Goal: Information Seeking & Learning: Learn about a topic

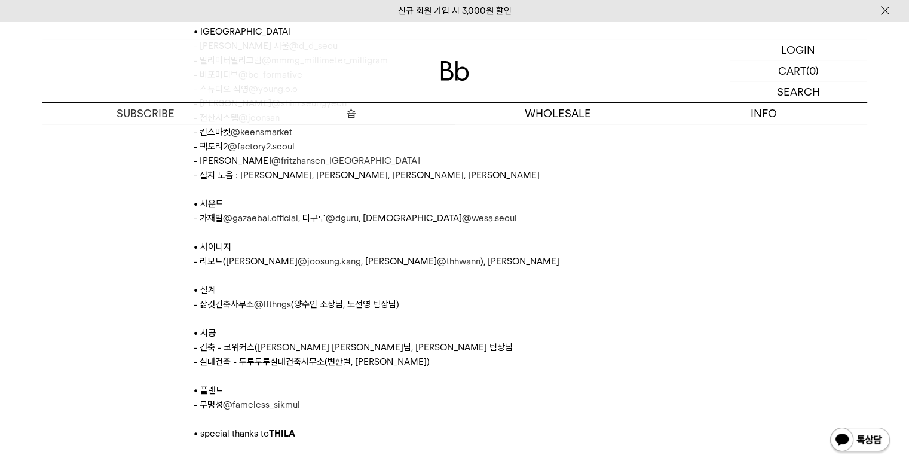
scroll to position [6034, 0]
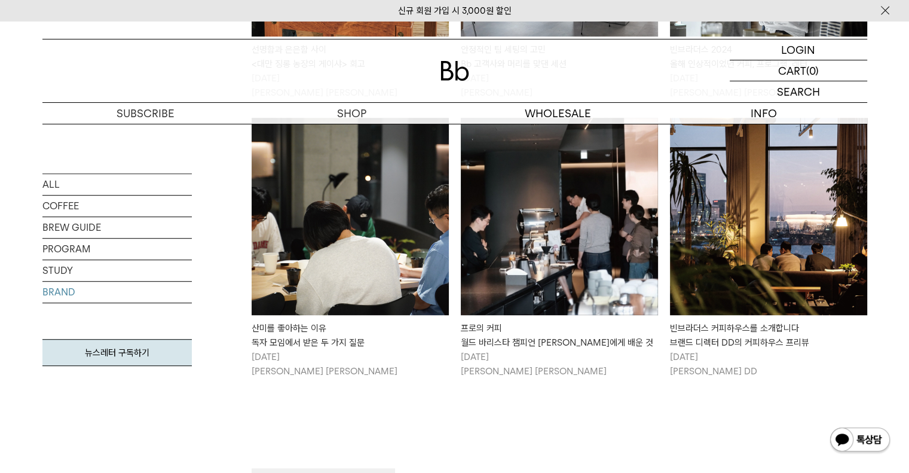
scroll to position [777, 0]
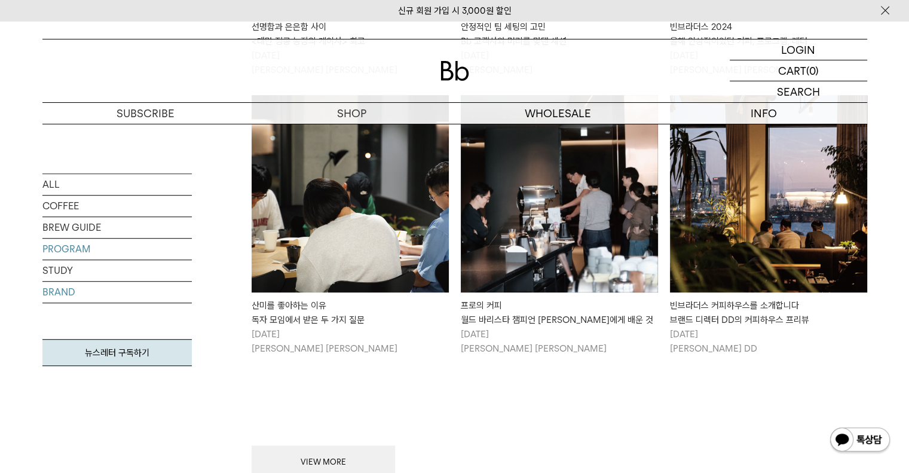
click at [84, 254] on link "PROGRAM" at bounding box center [116, 248] width 149 height 21
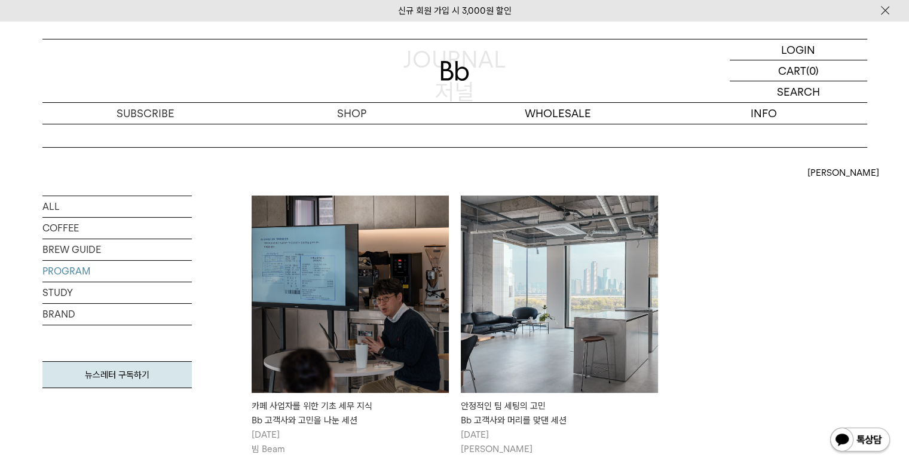
scroll to position [119, 0]
click at [569, 307] on img at bounding box center [559, 293] width 197 height 197
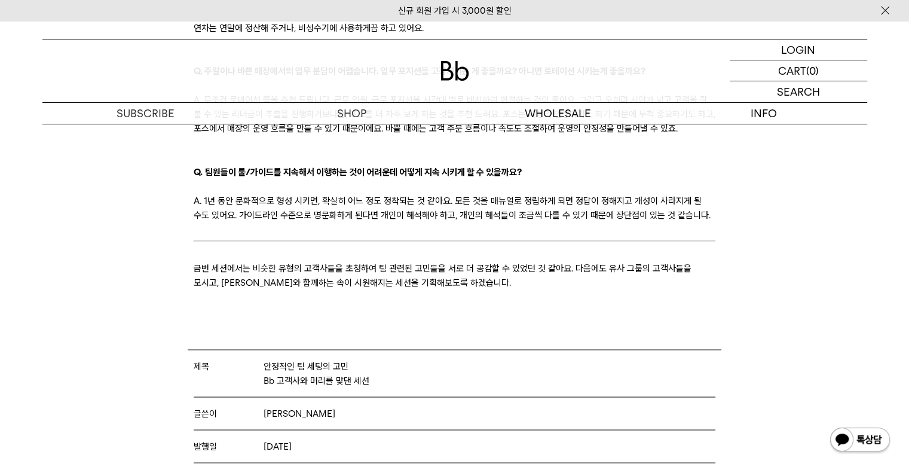
scroll to position [2211, 0]
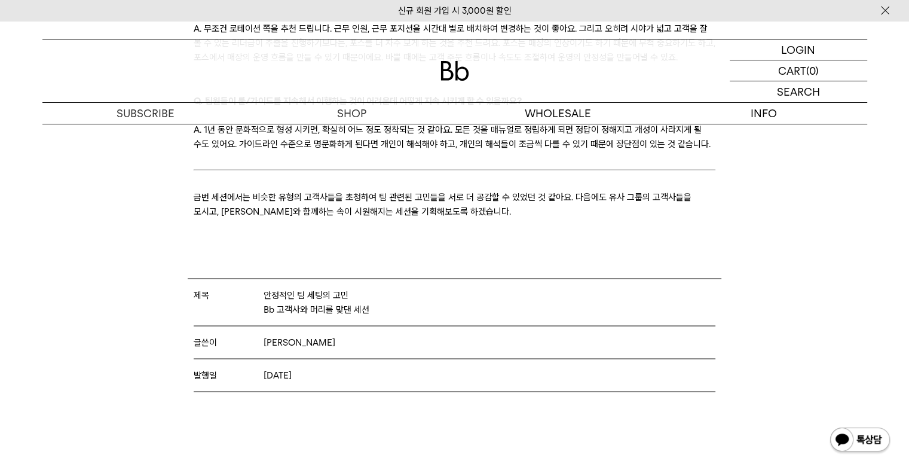
drag, startPoint x: 872, startPoint y: 214, endPoint x: 848, endPoint y: 138, distance: 80.3
